Goal: Task Accomplishment & Management: Manage account settings

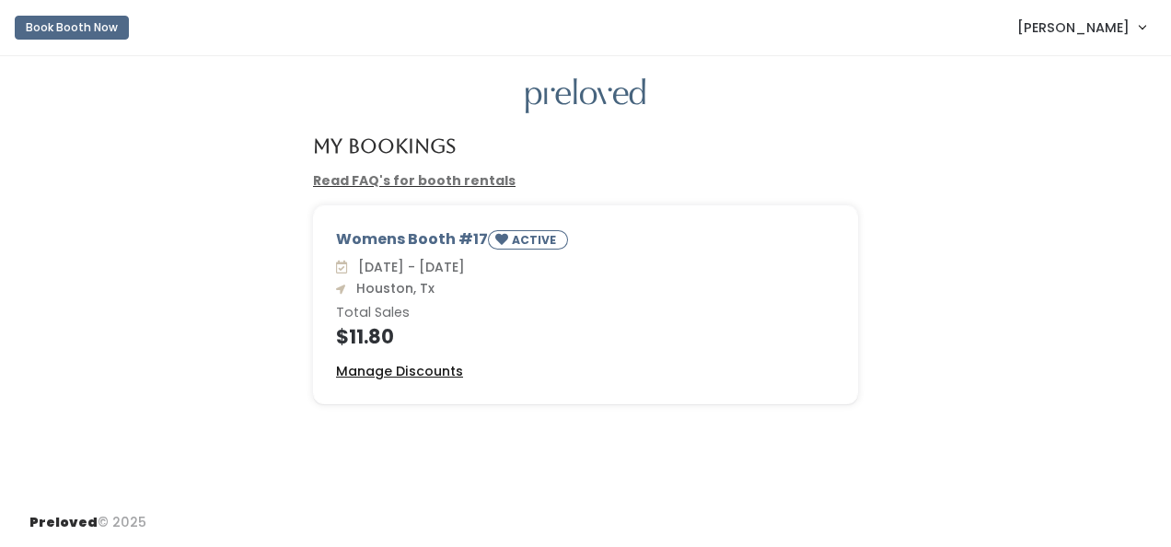
click at [442, 369] on u "Manage Discounts" at bounding box center [399, 371] width 127 height 18
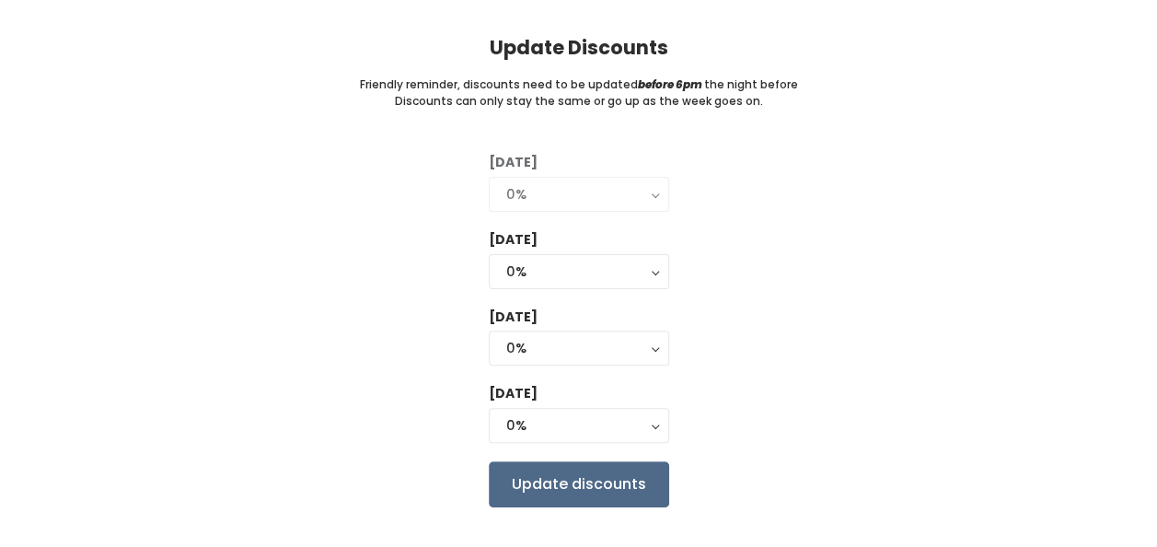
scroll to position [127, 0]
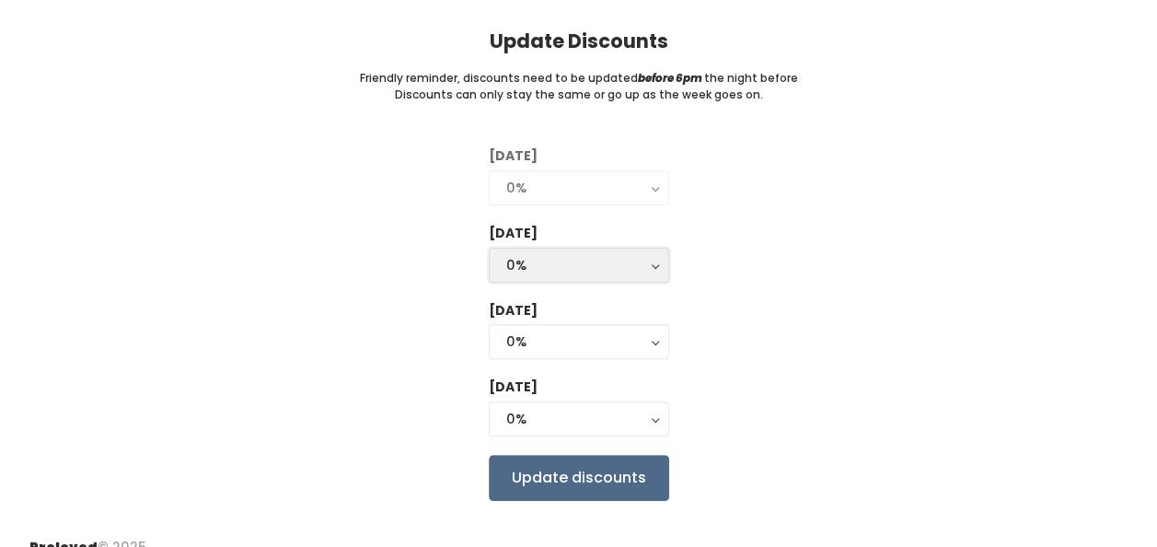
click at [644, 271] on div "0%" at bounding box center [578, 265] width 145 height 20
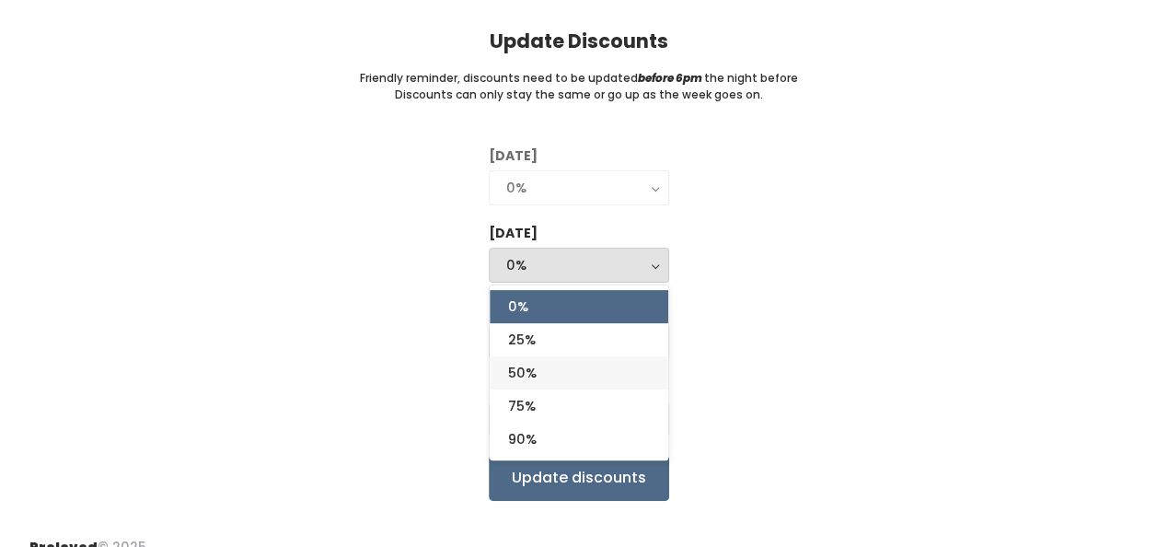
click at [547, 372] on link "50%" at bounding box center [579, 372] width 179 height 33
select select "50%"
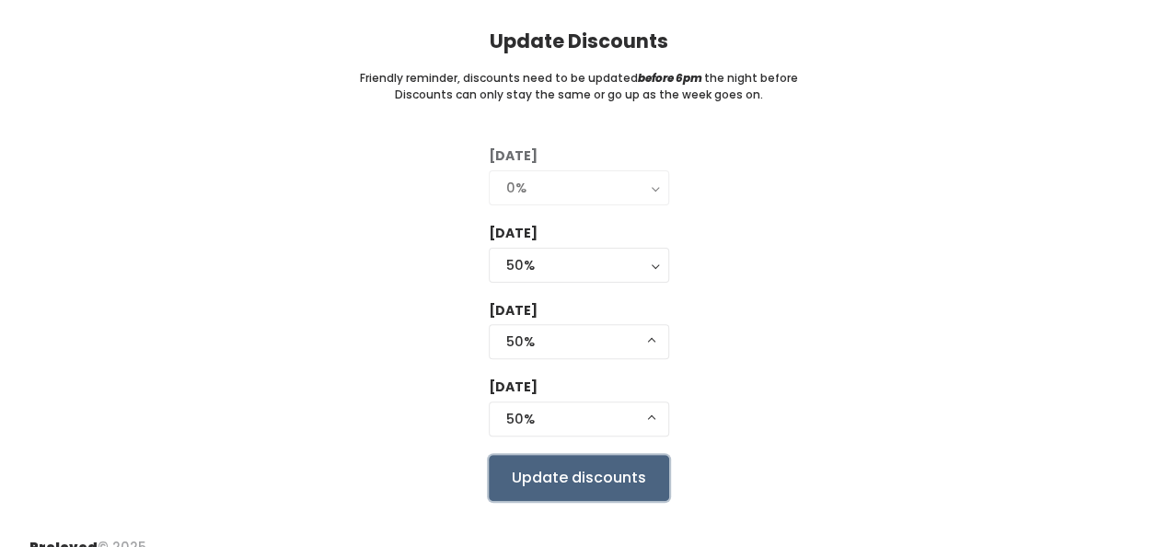
click at [598, 470] on input "Update discounts" at bounding box center [579, 478] width 180 height 46
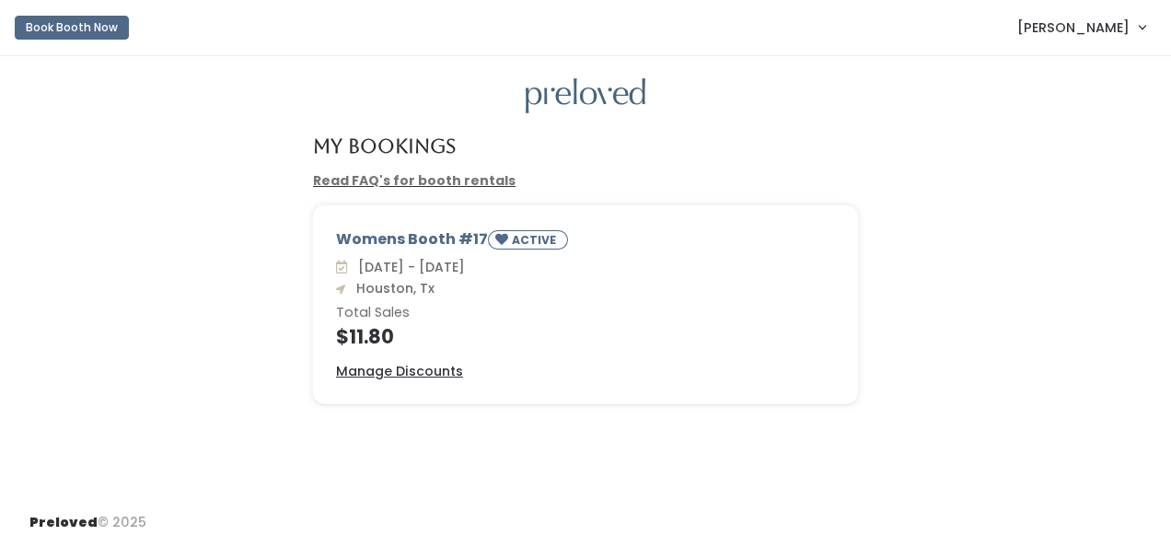
click at [496, 312] on h6 "Total Sales" at bounding box center [585, 313] width 499 height 15
